Goal: Use online tool/utility: Utilize a website feature to perform a specific function

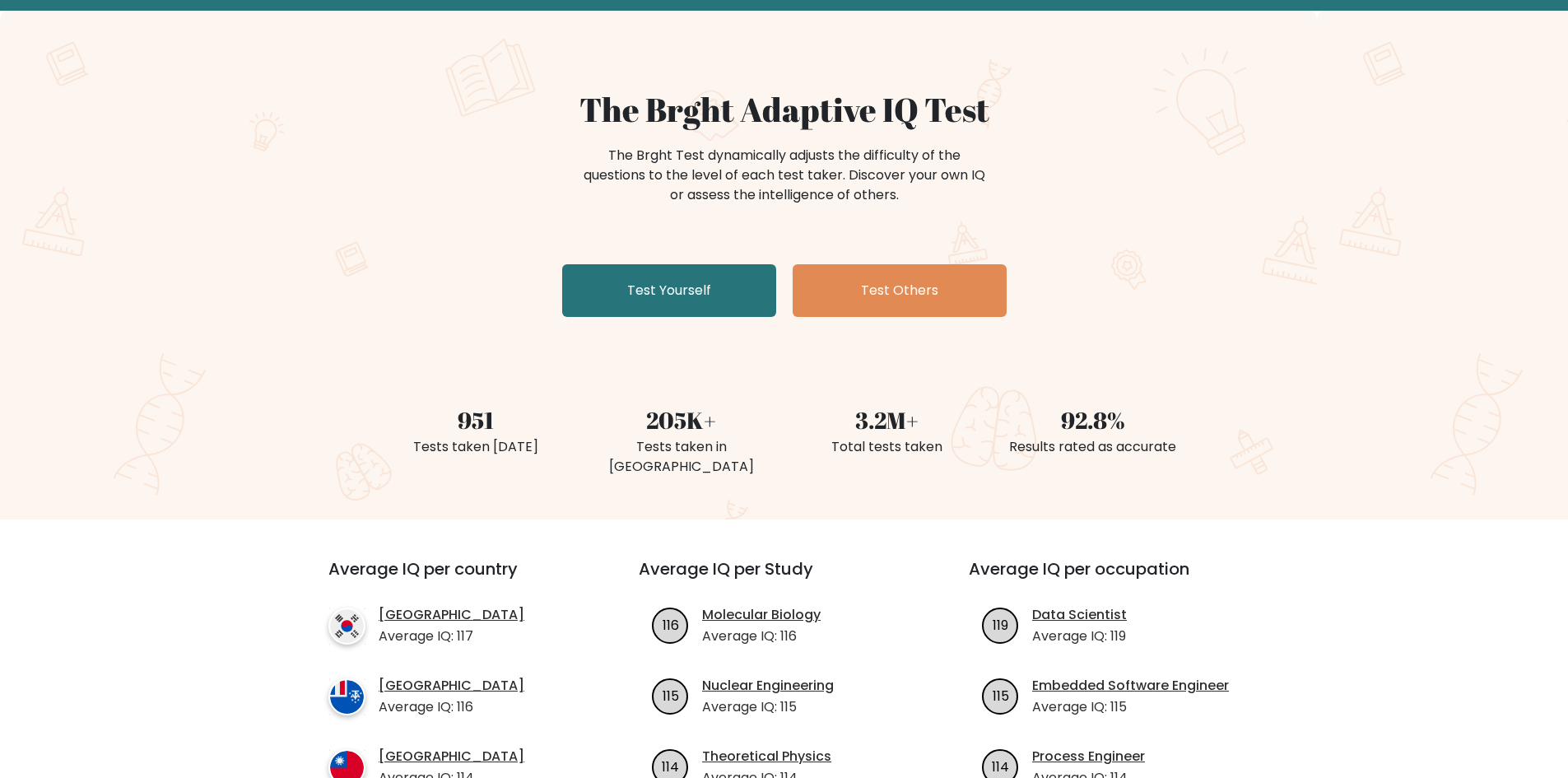
scroll to position [82, 0]
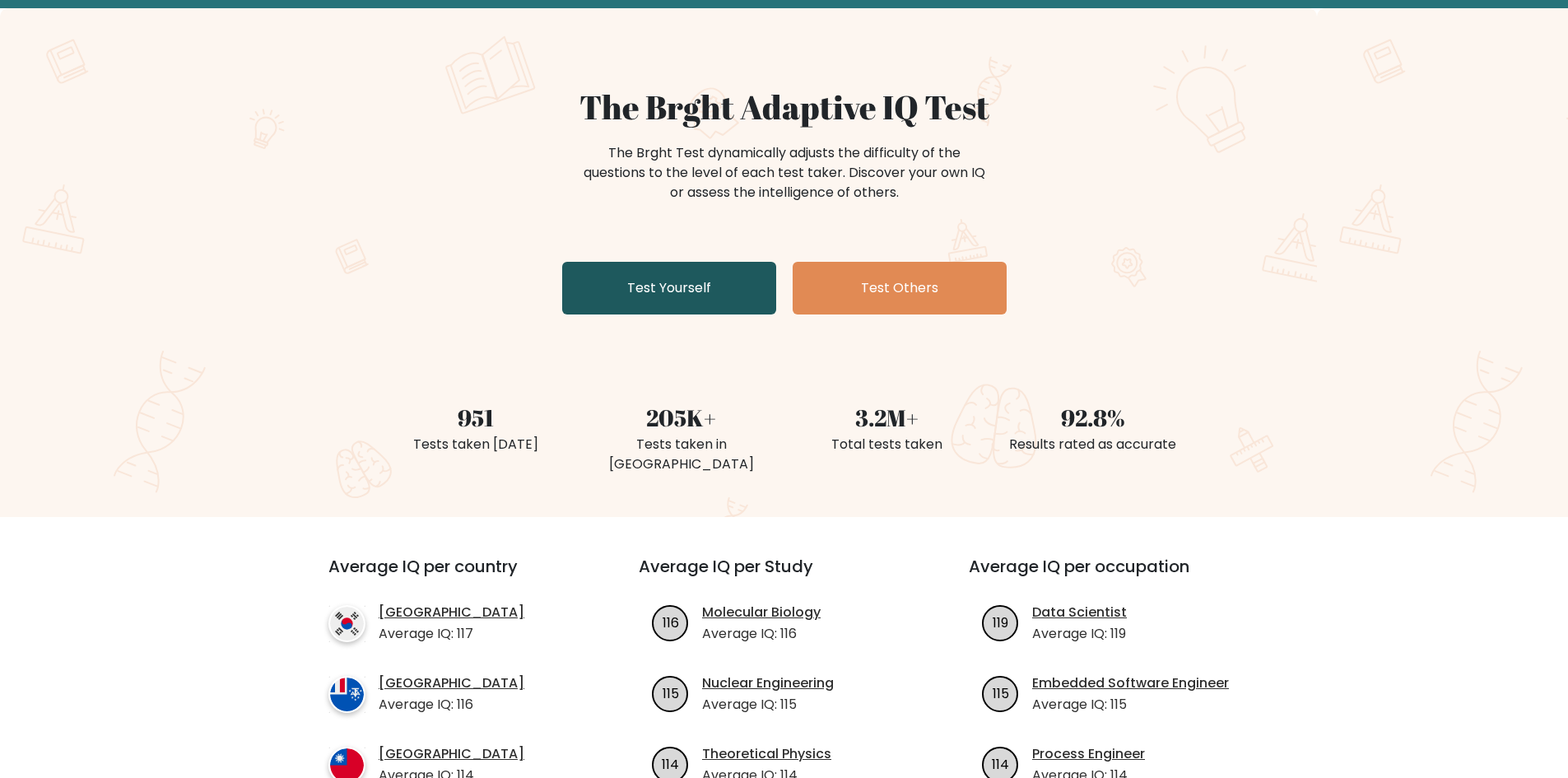
click at [689, 282] on link "Test Yourself" at bounding box center [669, 287] width 214 height 52
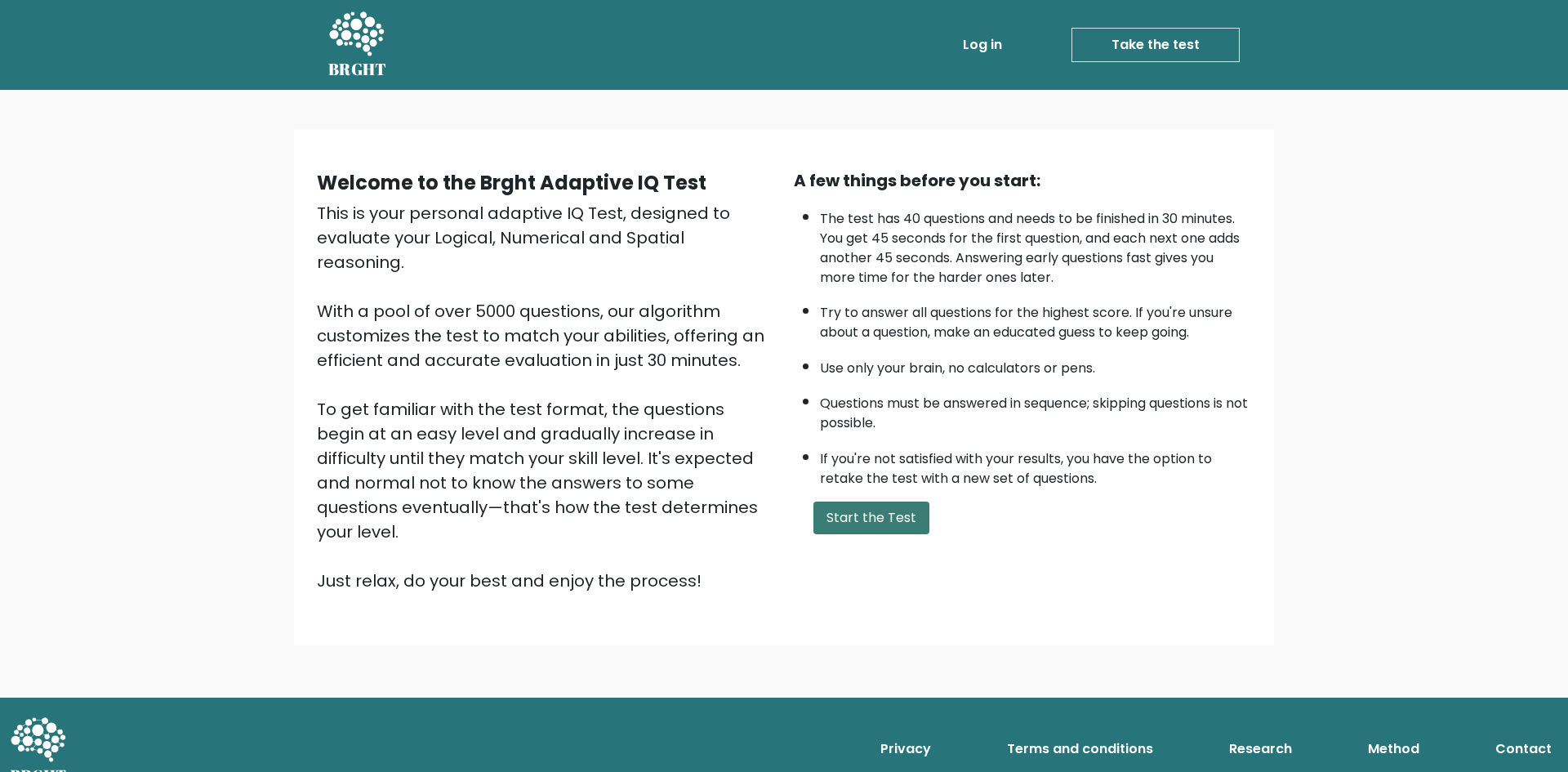
click at [848, 511] on button "Start the Test" at bounding box center [871, 517] width 116 height 32
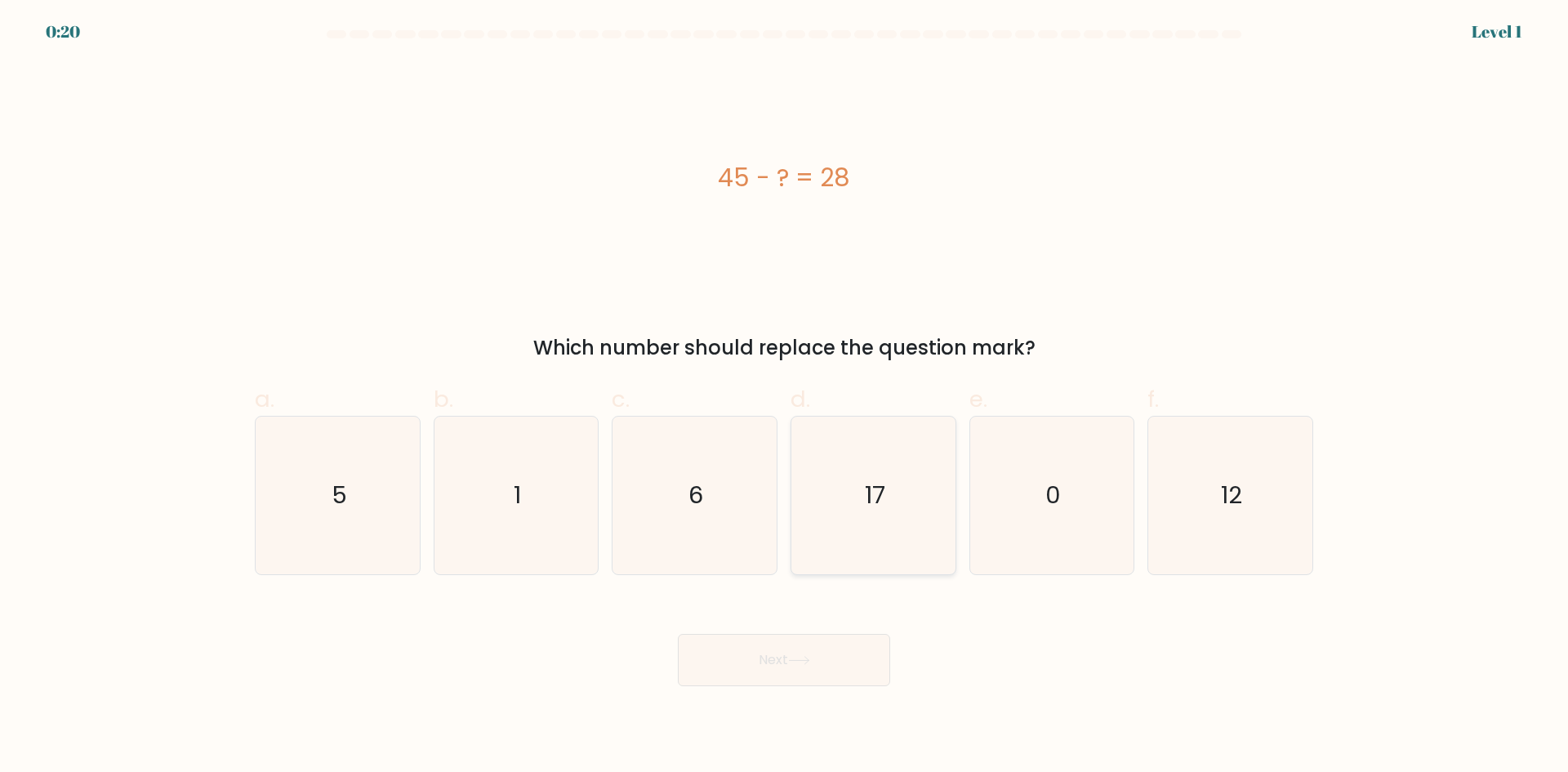
click at [924, 532] on icon "17" at bounding box center [873, 495] width 157 height 157
click at [785, 397] on input "d. 17" at bounding box center [784, 391] width 1 height 11
radio input "true"
click at [843, 666] on button "Next" at bounding box center [784, 659] width 212 height 52
